Goal: Information Seeking & Learning: Understand process/instructions

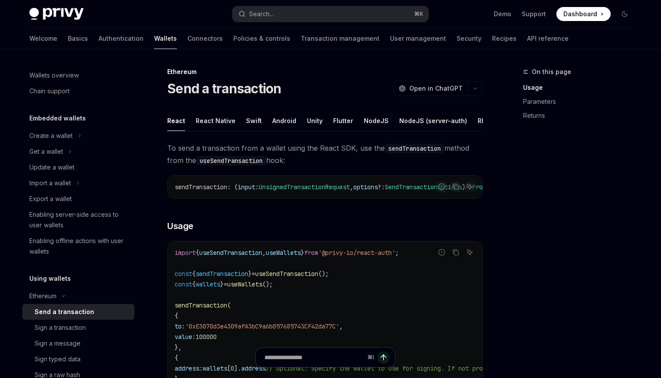
click at [482, 89] on button "button" at bounding box center [475, 88] width 15 height 15
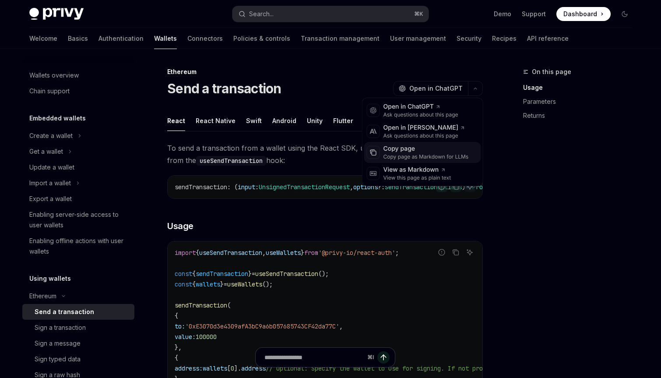
click at [412, 156] on div "Copy page as Markdown for LLMs" at bounding box center [425, 156] width 85 height 7
click at [474, 90] on button "button" at bounding box center [475, 88] width 15 height 15
click at [423, 151] on div "Copy page" at bounding box center [425, 148] width 85 height 9
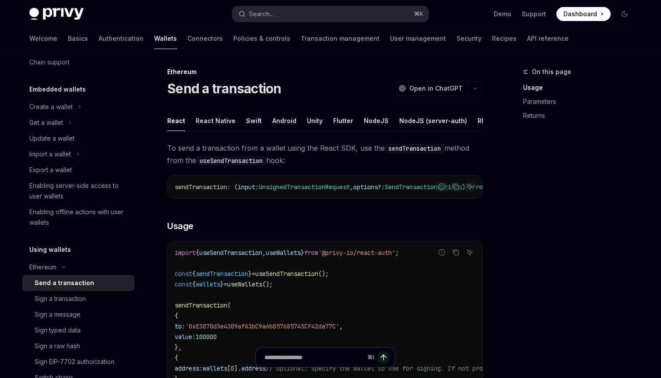
scroll to position [48, 0]
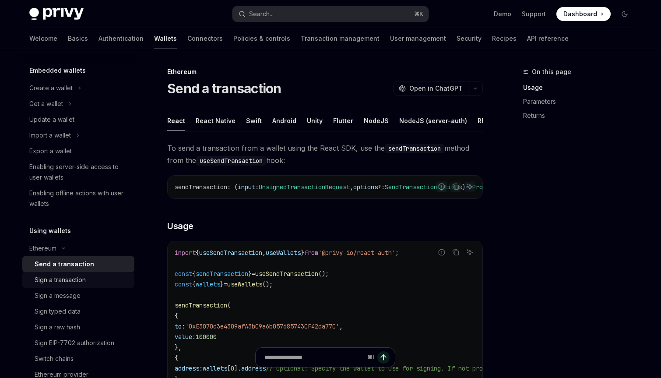
click at [75, 278] on div "Sign a transaction" at bounding box center [60, 279] width 51 height 11
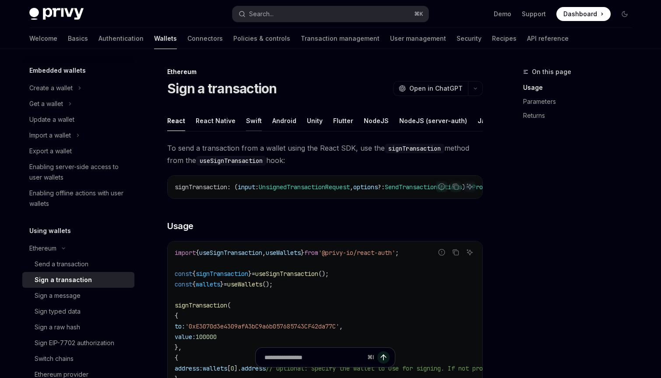
scroll to position [3, 0]
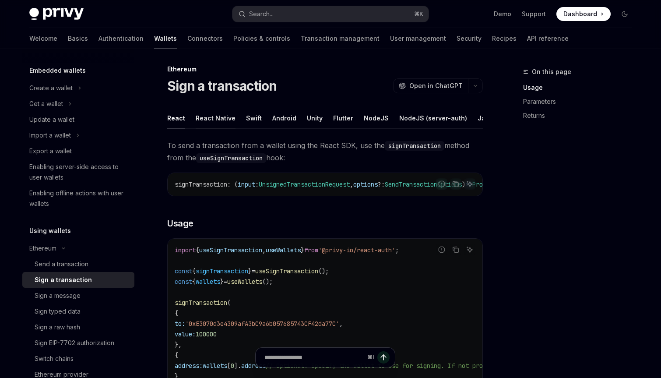
click at [209, 109] on div "React Native" at bounding box center [216, 118] width 40 height 21
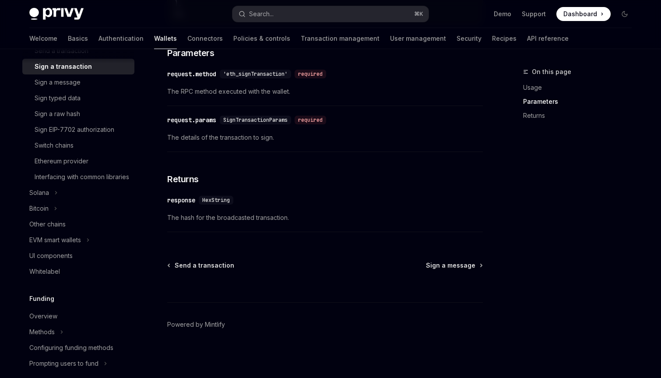
scroll to position [320, 0]
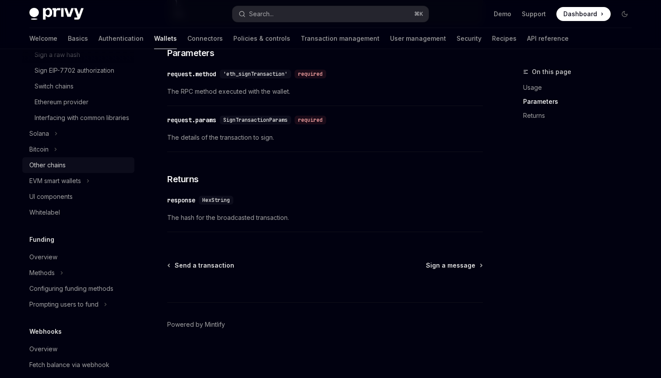
click at [57, 170] on div "Other chains" at bounding box center [47, 165] width 36 height 11
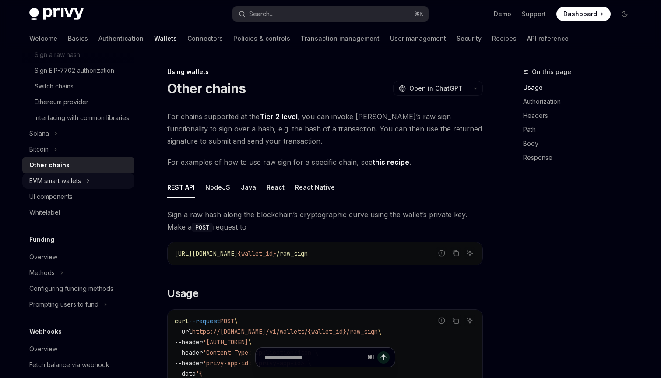
click at [84, 189] on button "EVM smart wallets" at bounding box center [78, 181] width 112 height 16
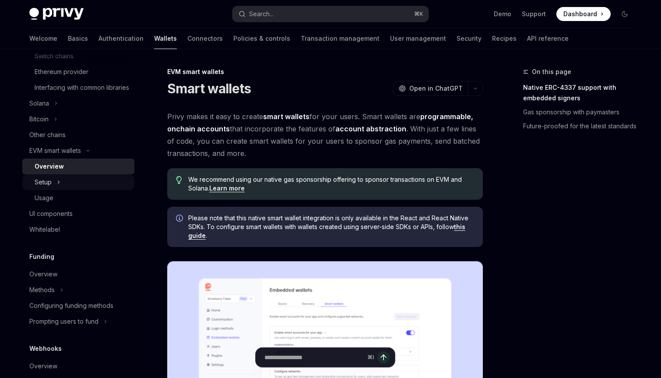
scroll to position [346, 0]
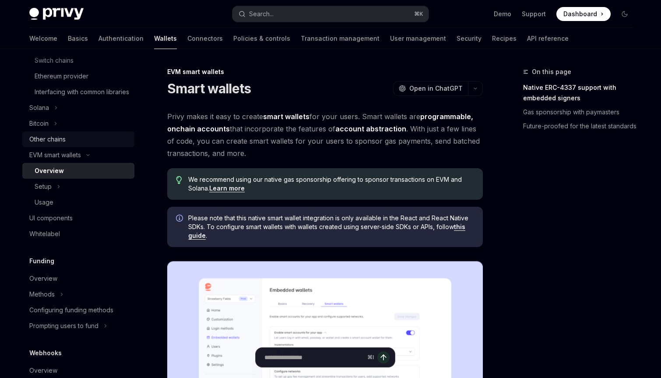
click at [52, 144] on div "Other chains" at bounding box center [47, 139] width 36 height 11
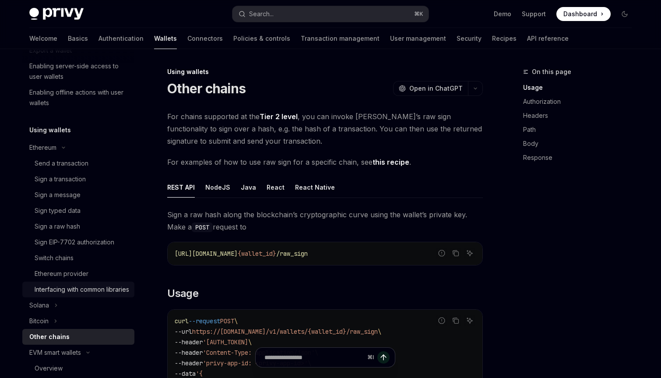
scroll to position [142, 0]
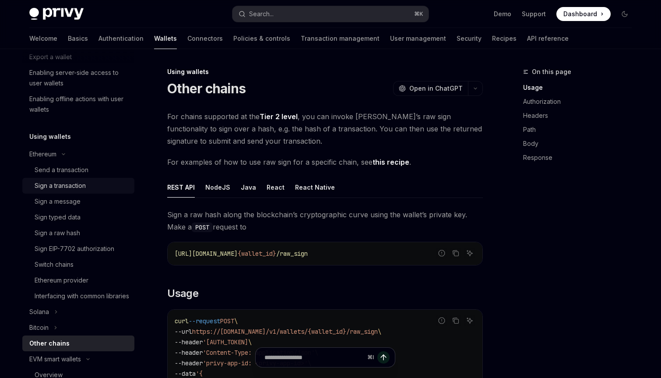
click at [68, 191] on link "Sign a transaction" at bounding box center [78, 186] width 112 height 16
type textarea "*"
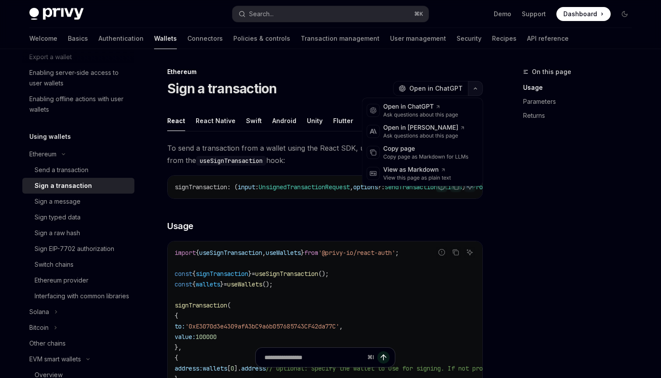
click at [473, 83] on button "button" at bounding box center [475, 88] width 15 height 15
click at [433, 152] on div "Copy page" at bounding box center [425, 148] width 85 height 9
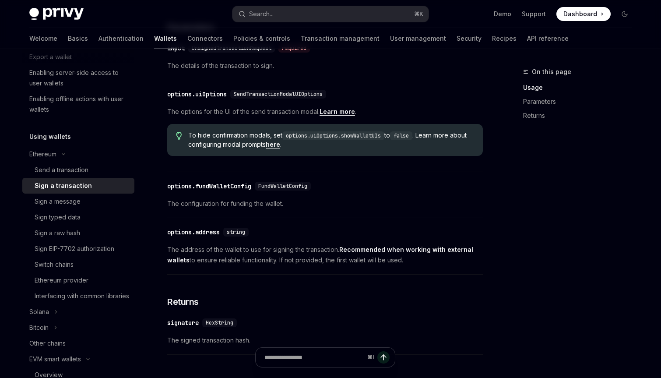
scroll to position [464, 0]
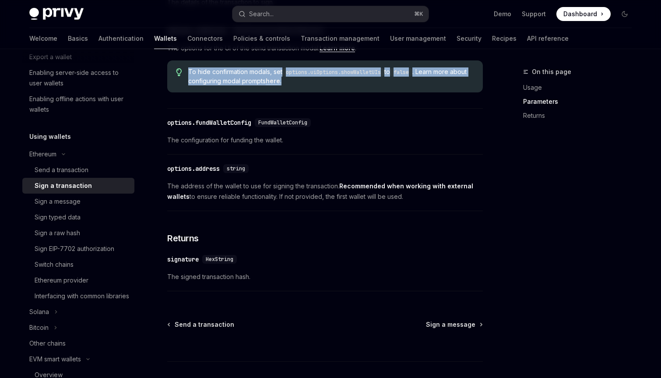
drag, startPoint x: 188, startPoint y: 77, endPoint x: 339, endPoint y: 85, distance: 151.2
click at [339, 85] on span "To hide confirmation modals, set options.uiOptions.showWalletUIs to false . Lea…" at bounding box center [331, 76] width 286 height 18
copy span "To hide confirmation modals, set options.uiOptions.showWalletUIs to false . Lea…"
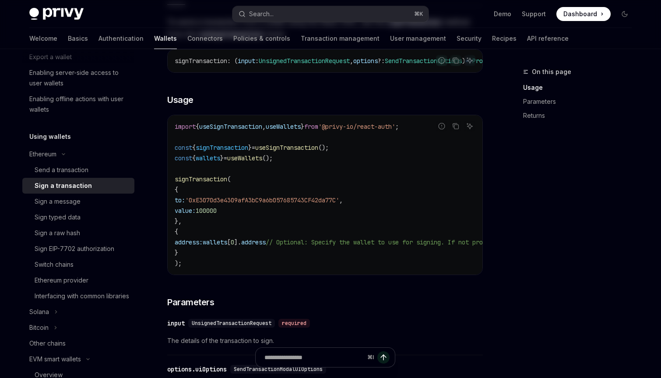
scroll to position [0, 0]
